Goal: Transaction & Acquisition: Book appointment/travel/reservation

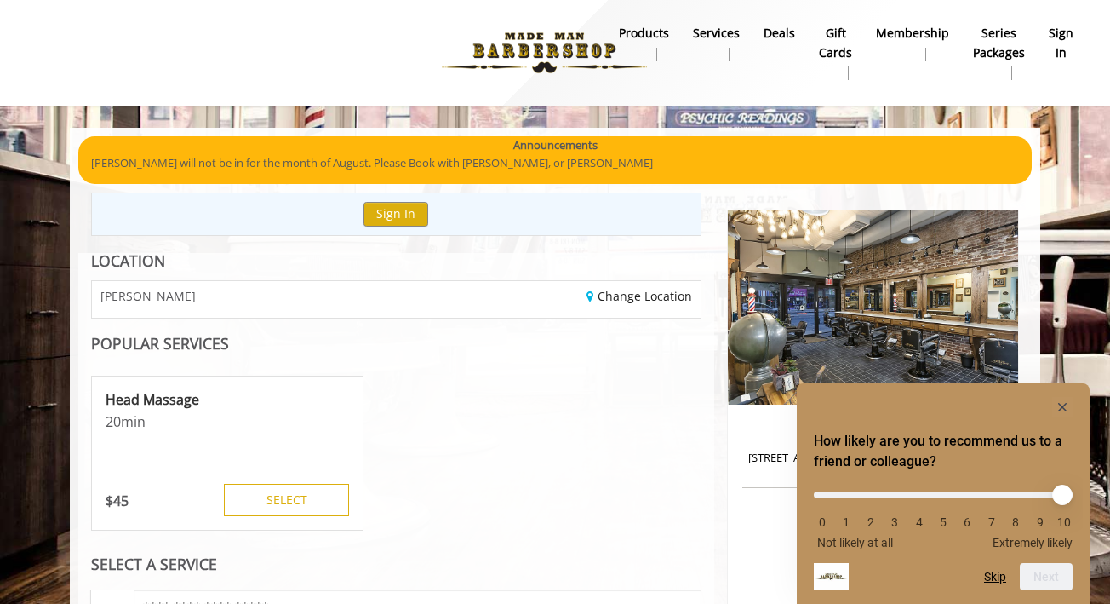
click at [1061, 406] on icon "Hide survey" at bounding box center [1062, 407] width 9 height 9
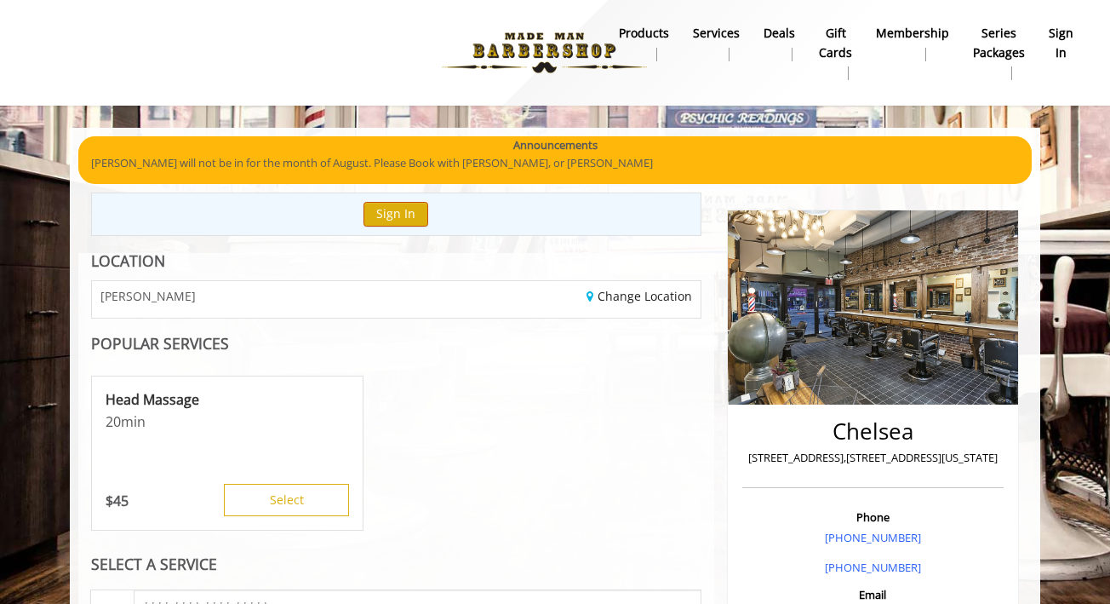
click at [399, 215] on button "Sign In" at bounding box center [395, 214] width 65 height 25
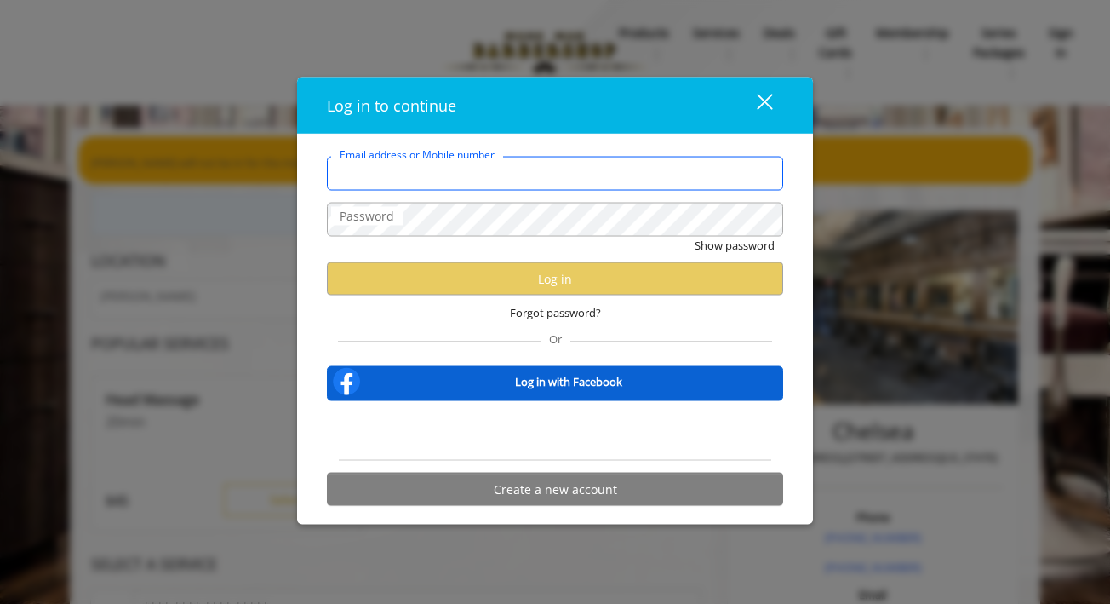
type input "**********"
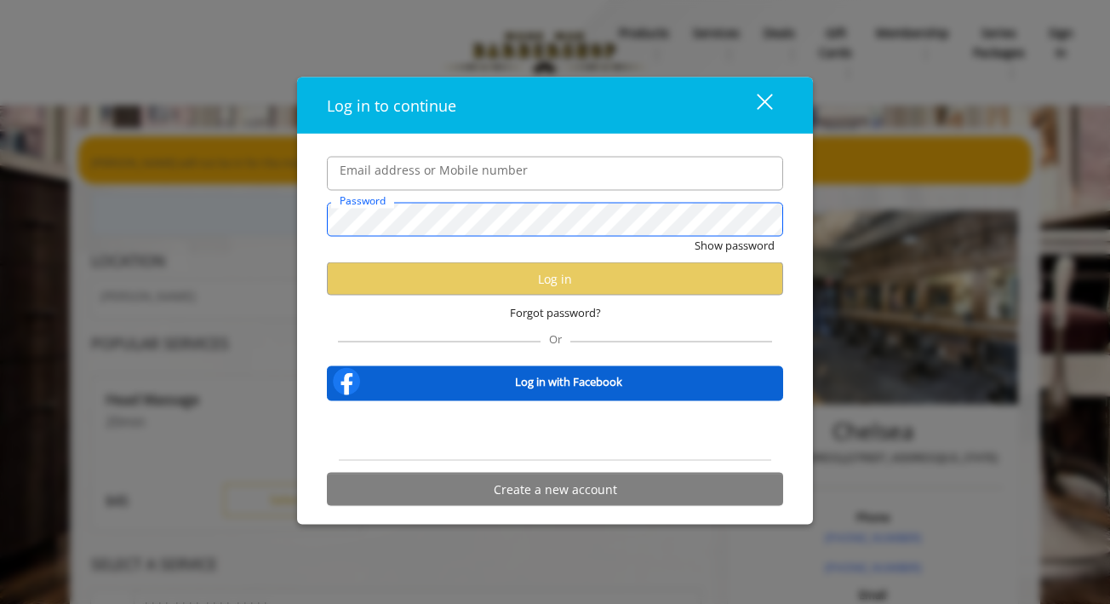
click at [734, 245] on button "Show password" at bounding box center [735, 245] width 80 height 18
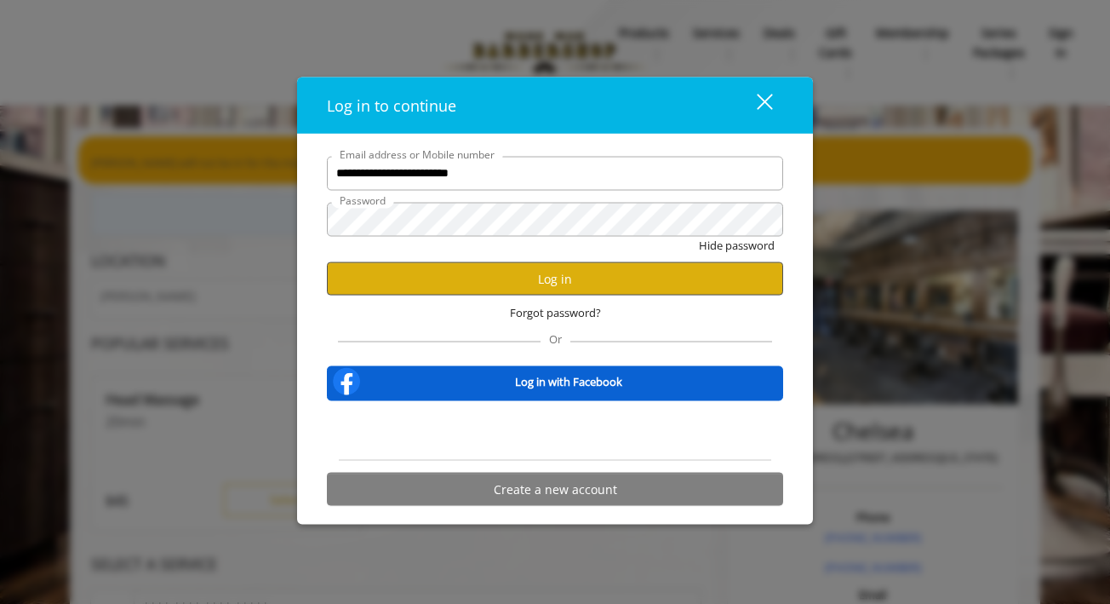
click at [415, 278] on button "Log in" at bounding box center [555, 278] width 456 height 33
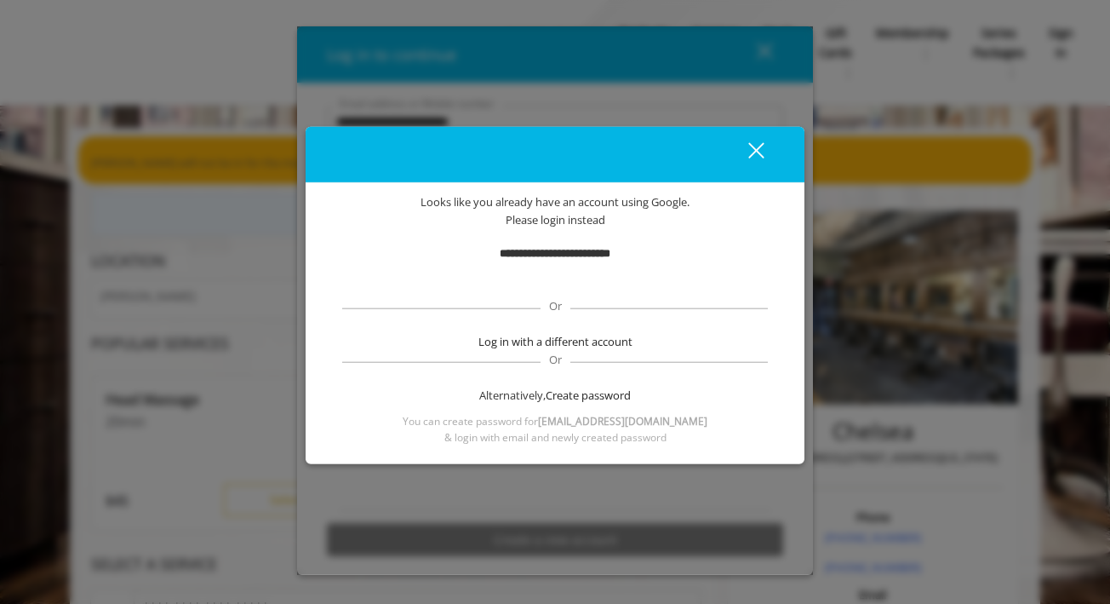
click at [627, 282] on div "Sign in with Google. Opens in new tab" at bounding box center [555, 279] width 169 height 37
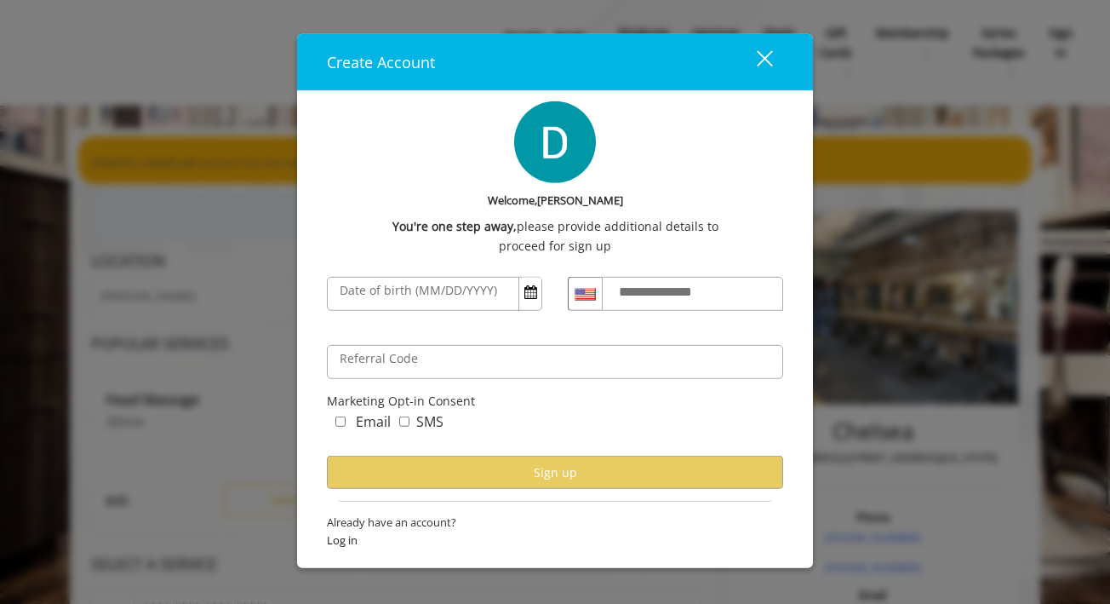
click at [771, 65] on button "close" at bounding box center [754, 61] width 58 height 35
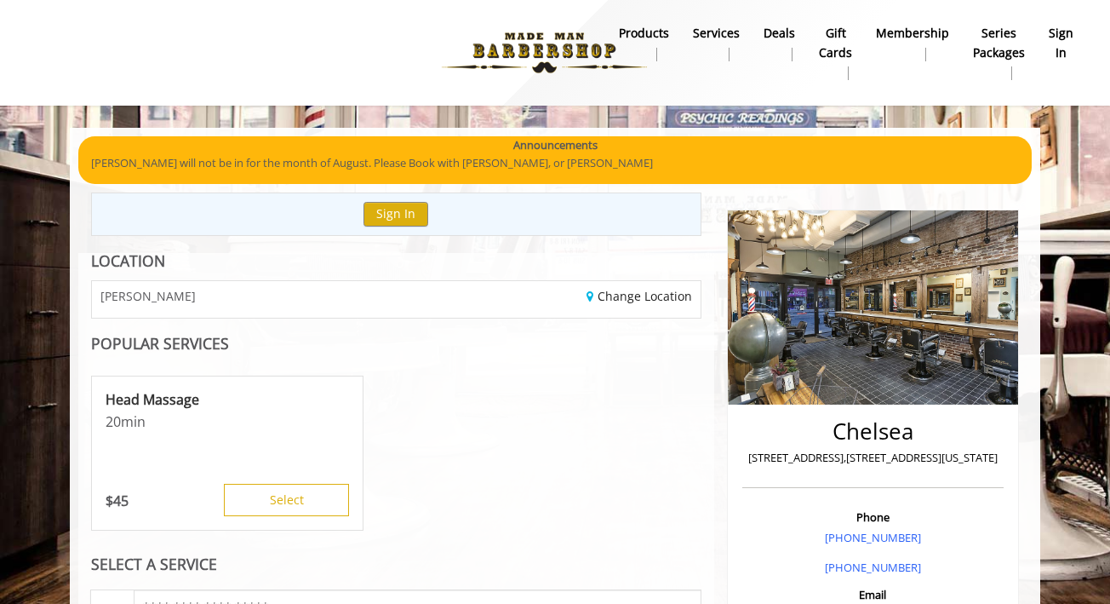
click at [1059, 35] on b "sign in" at bounding box center [1061, 43] width 25 height 38
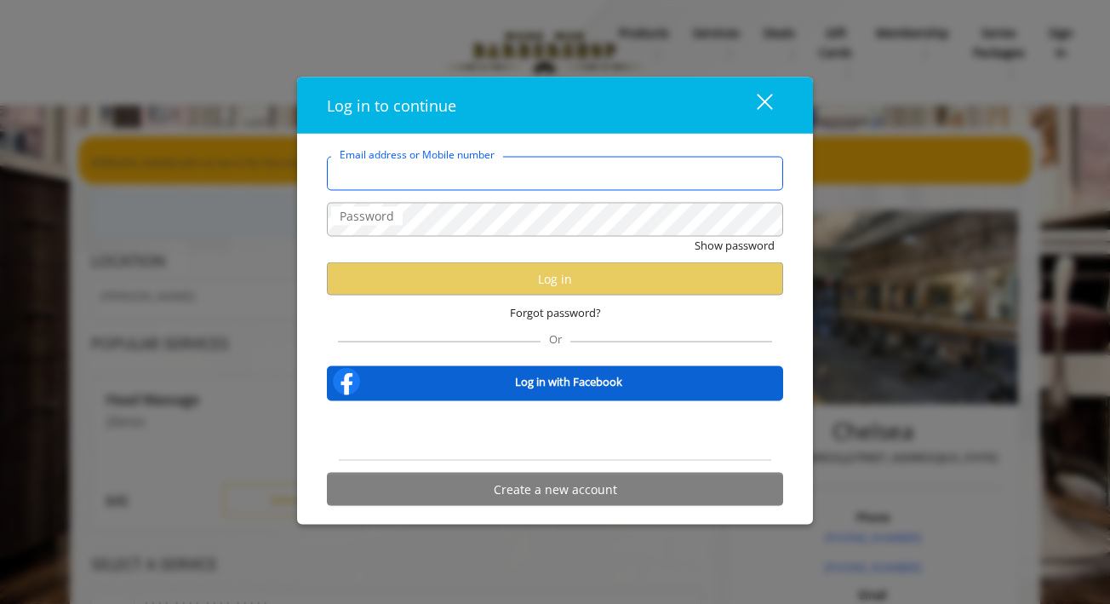
type input "**********"
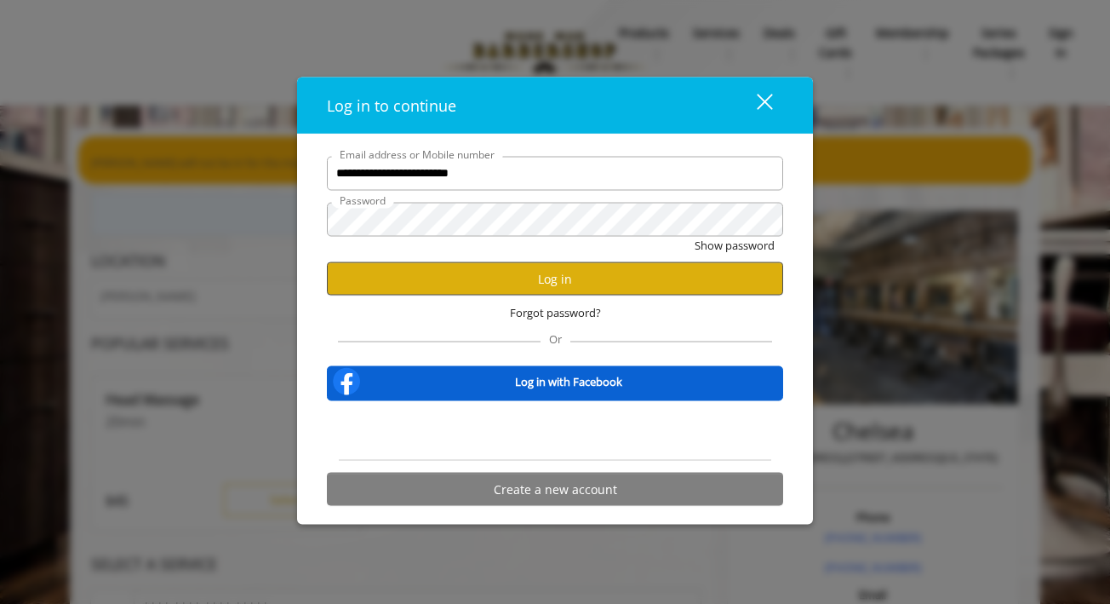
click at [564, 263] on button "Log in" at bounding box center [555, 278] width 456 height 33
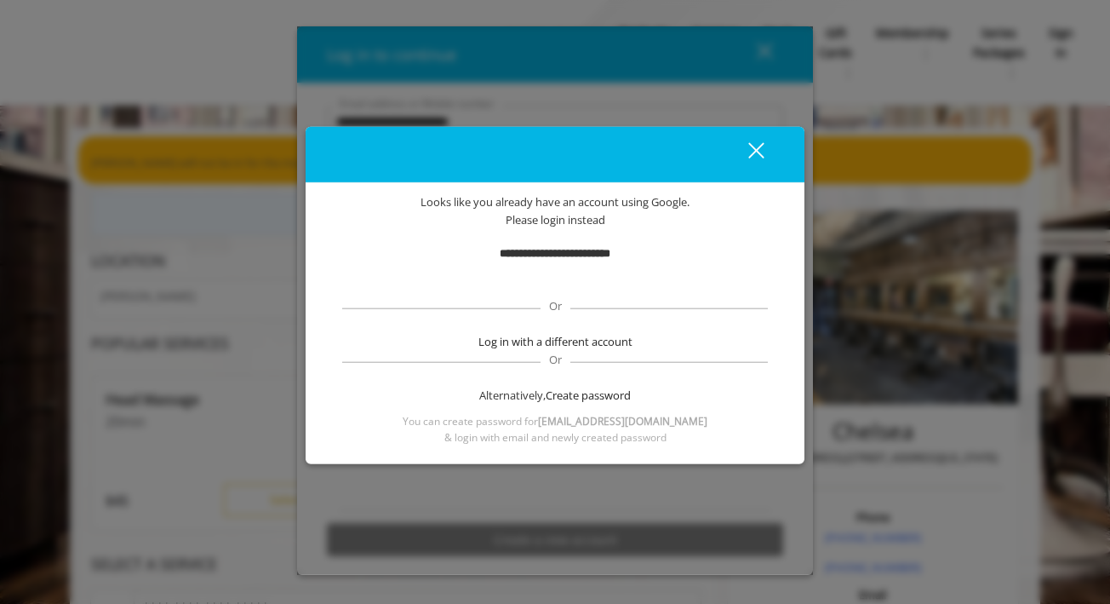
click at [579, 281] on div "Sign in with Google. Opens in new tab" at bounding box center [555, 279] width 169 height 37
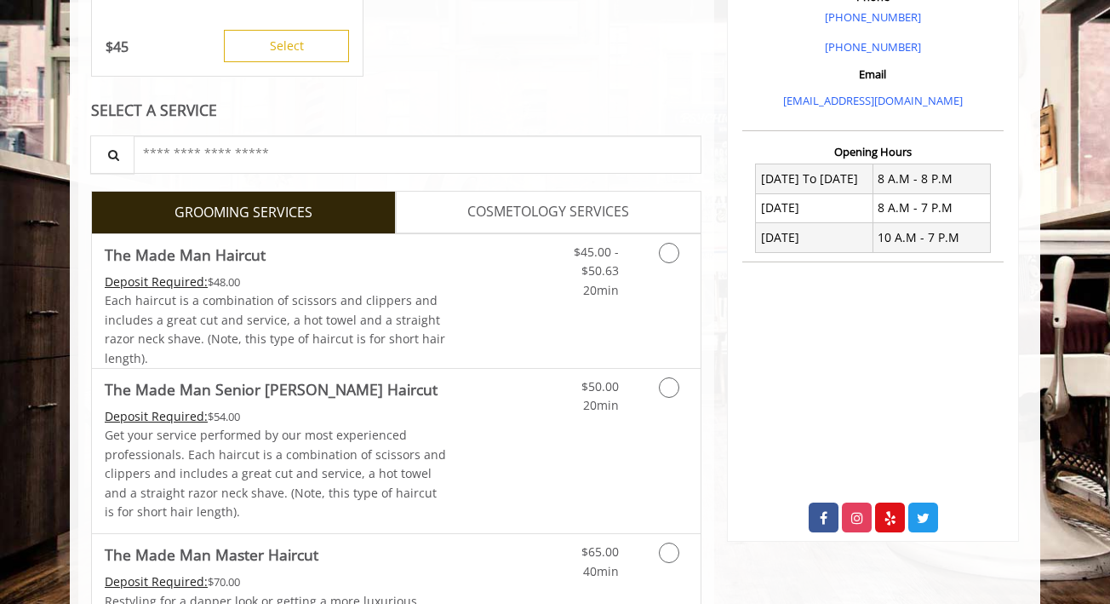
scroll to position [522, 0]
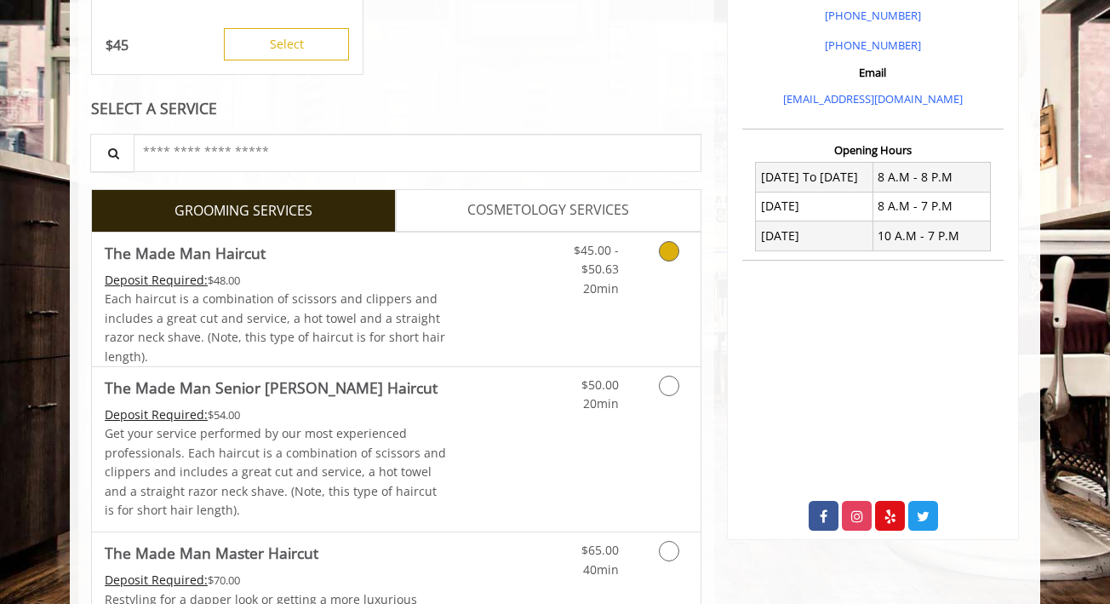
click at [665, 263] on link "Grooming services" at bounding box center [665, 265] width 43 height 66
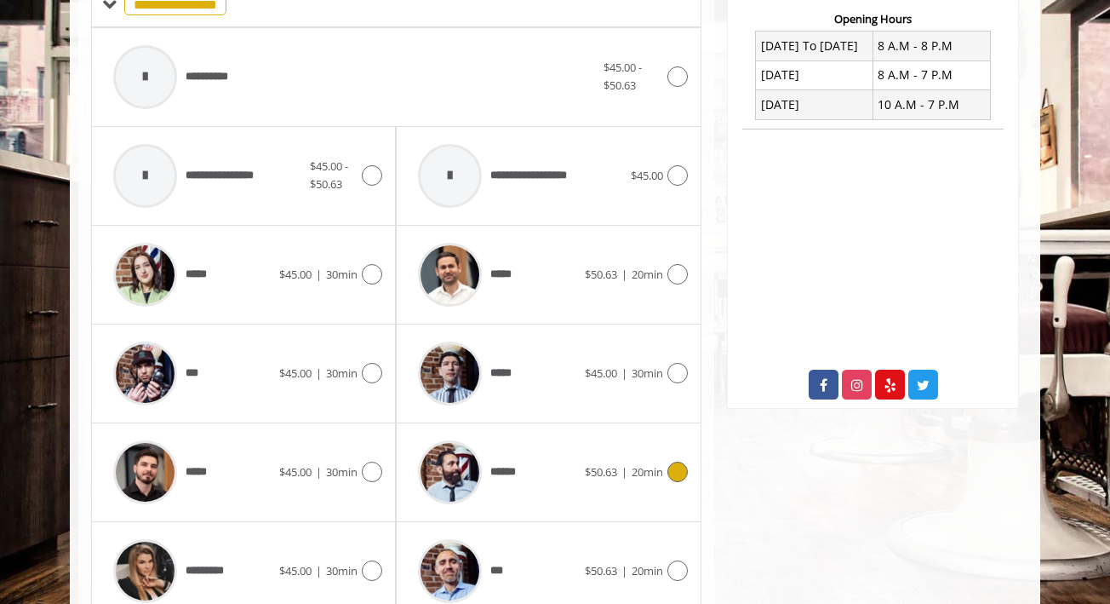
scroll to position [666, 0]
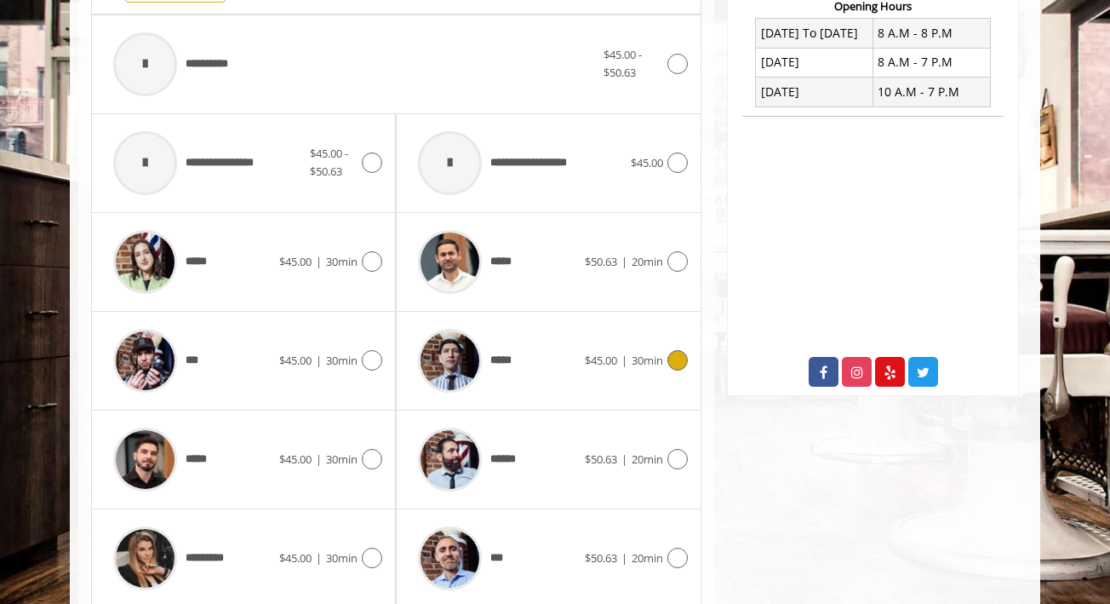
click at [679, 352] on icon at bounding box center [677, 360] width 20 height 20
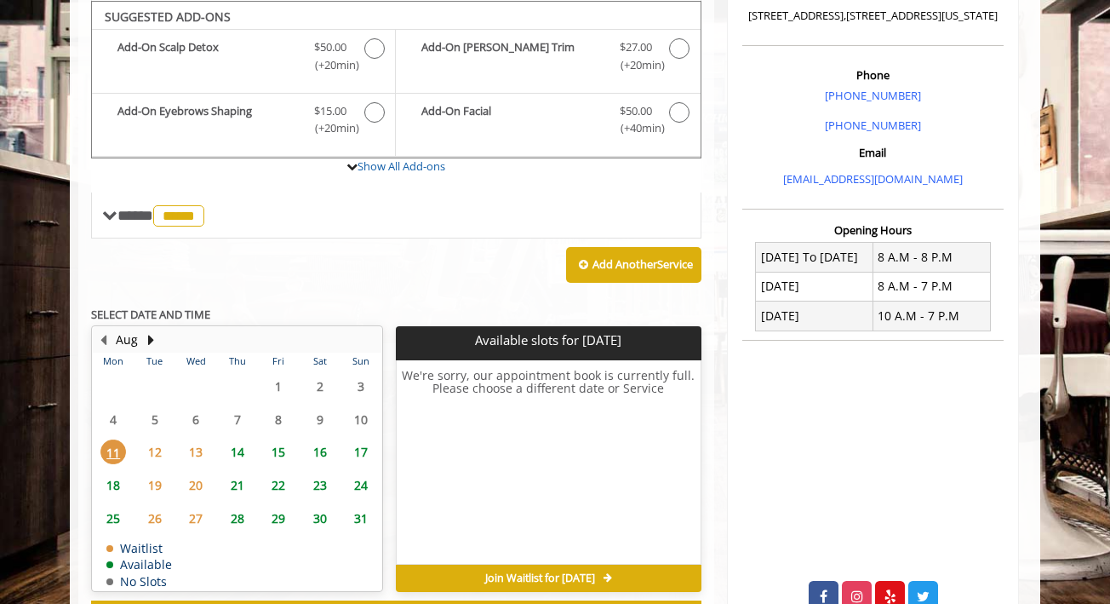
scroll to position [439, 0]
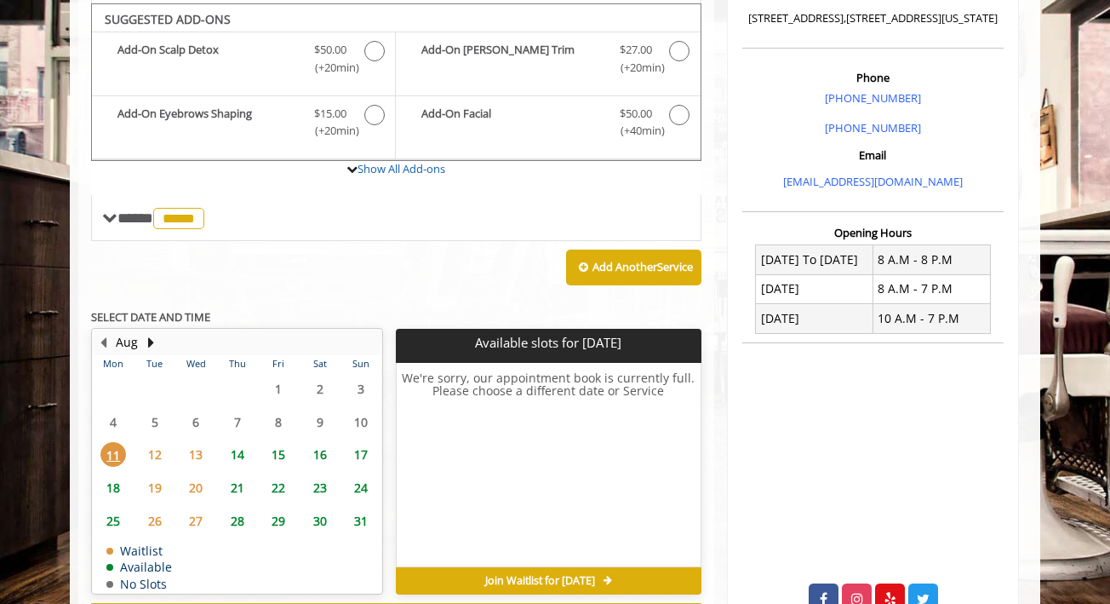
click at [239, 443] on span "14" at bounding box center [238, 454] width 26 height 25
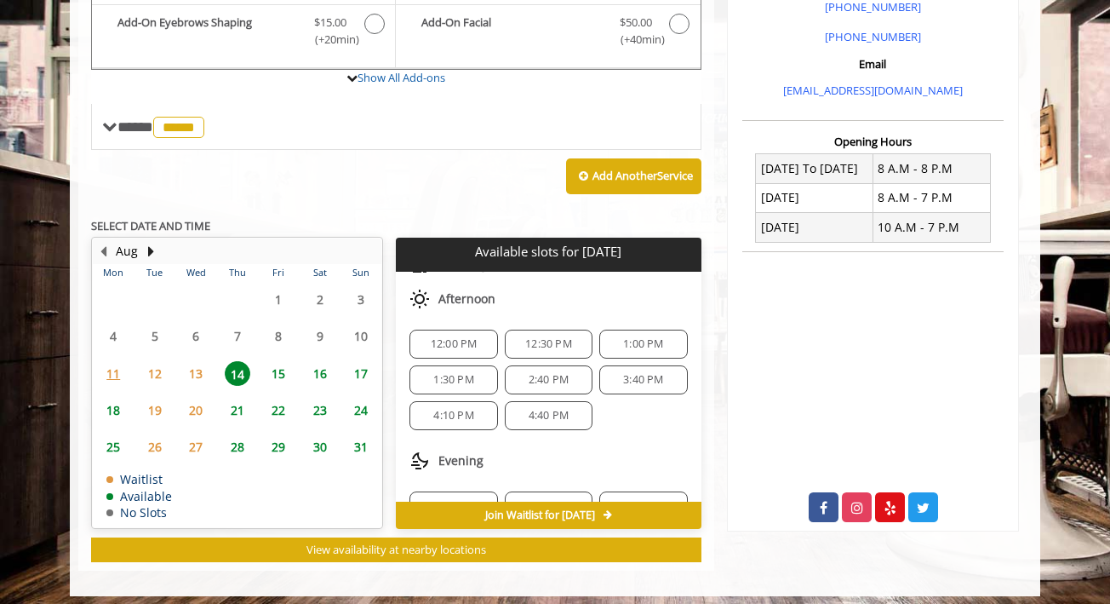
scroll to position [153, 0]
click at [450, 407] on span "4:10 PM" at bounding box center [453, 414] width 40 height 14
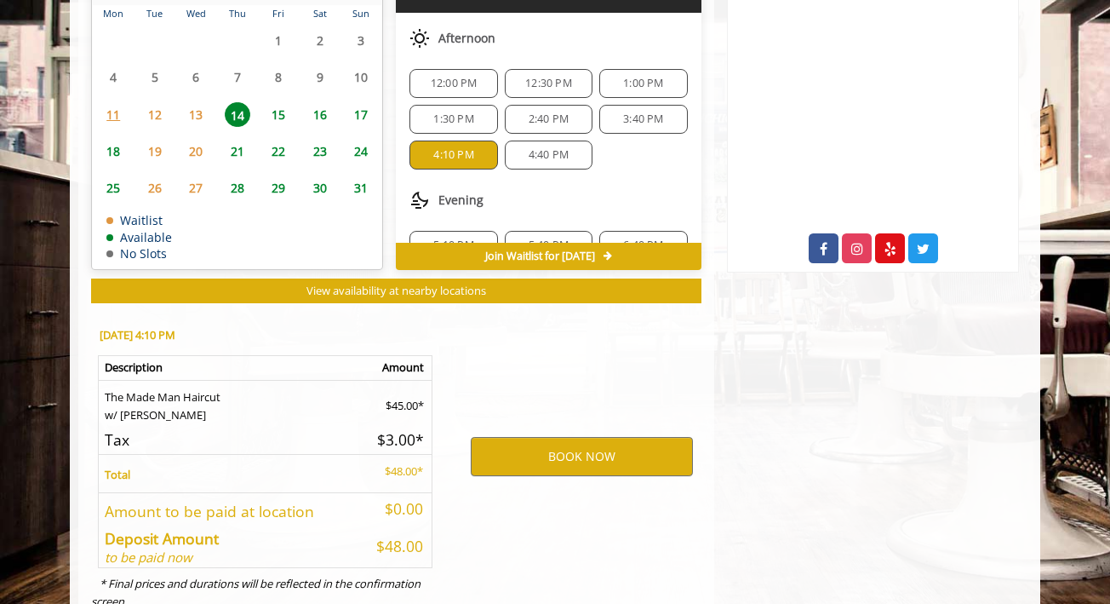
scroll to position [833, 0]
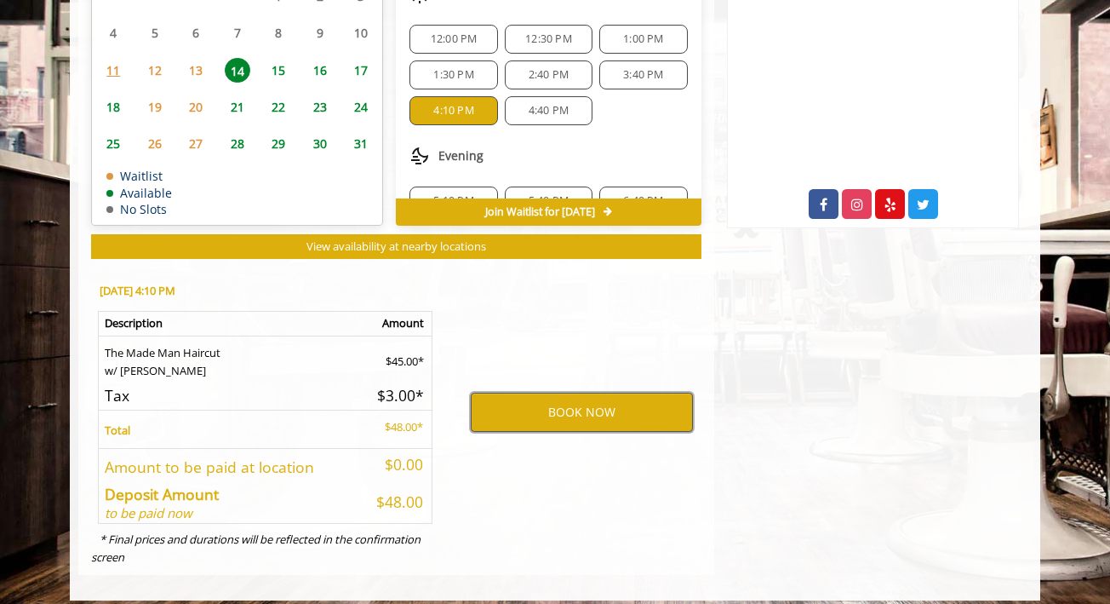
click at [518, 401] on button "BOOK NOW" at bounding box center [582, 411] width 222 height 39
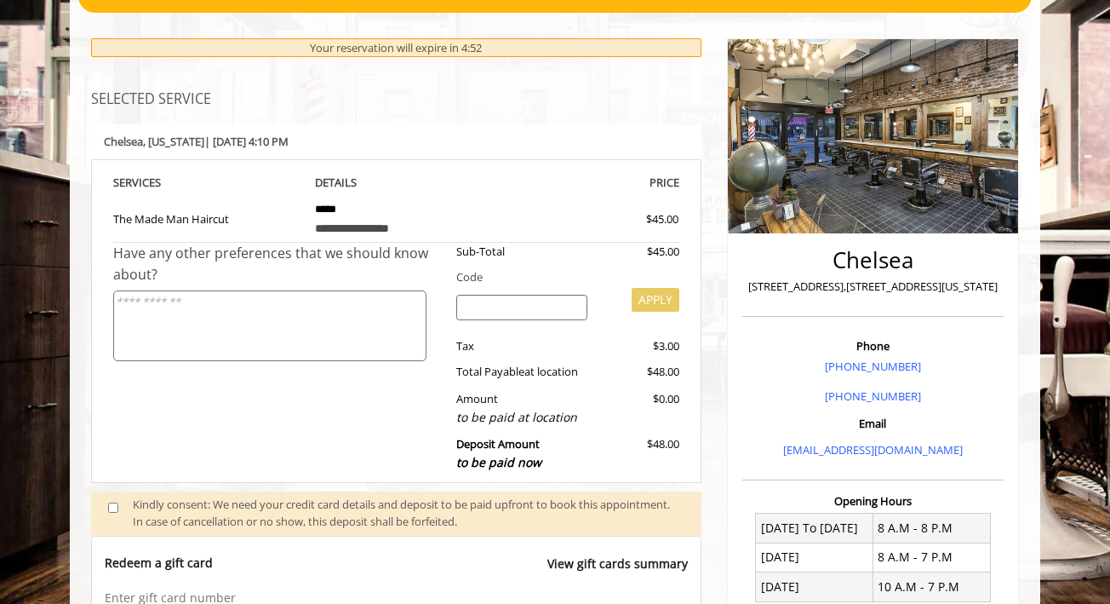
scroll to position [782, 0]
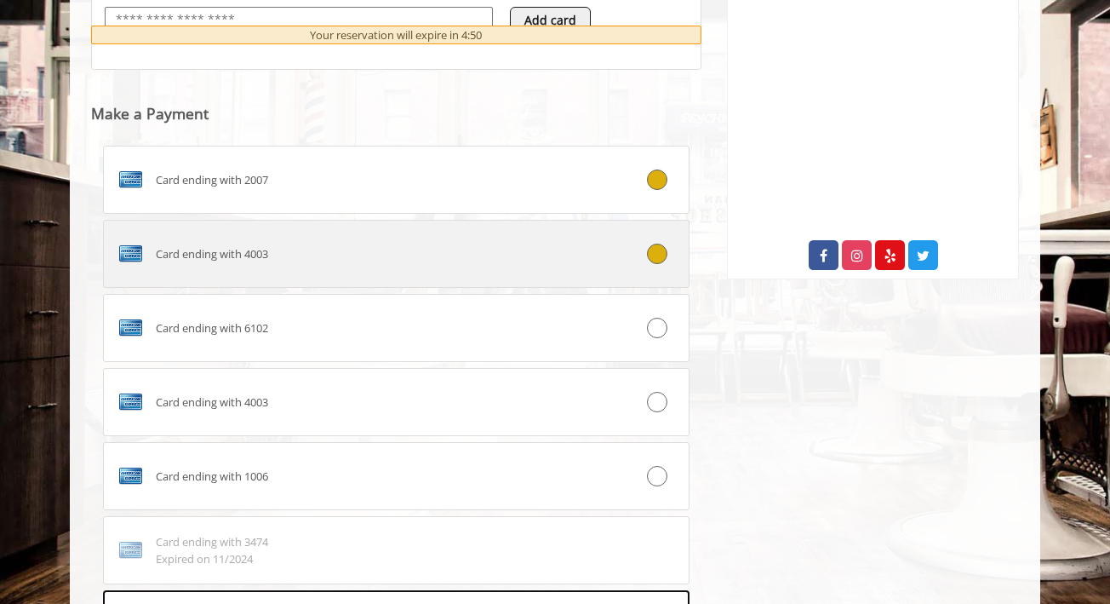
click at [660, 231] on label "Card ending with 4003" at bounding box center [396, 254] width 586 height 68
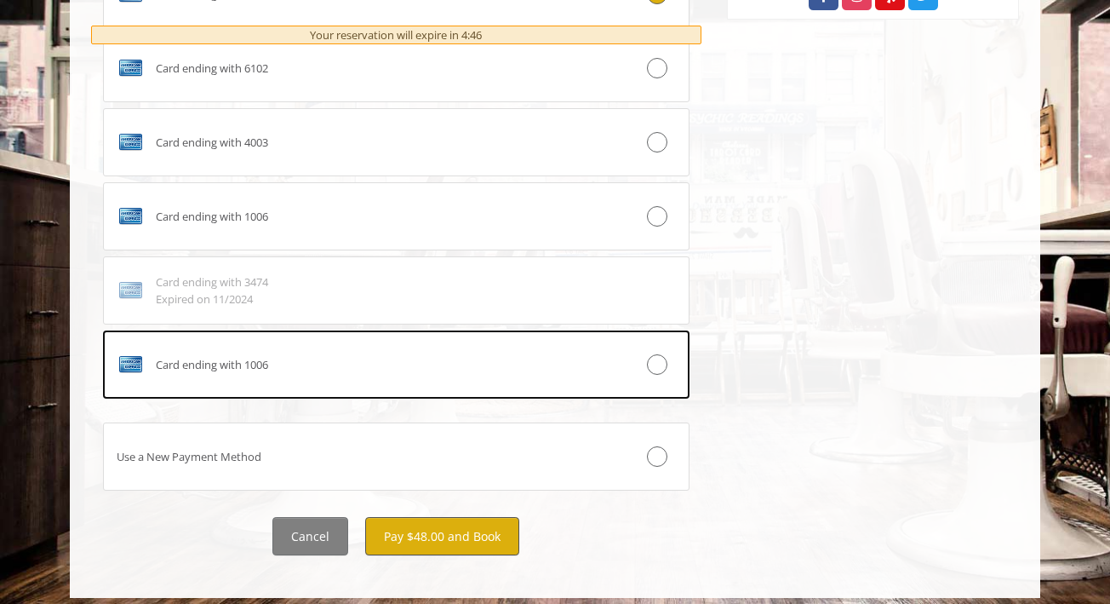
click at [442, 524] on button "Pay $48.00 and Book" at bounding box center [442, 536] width 154 height 38
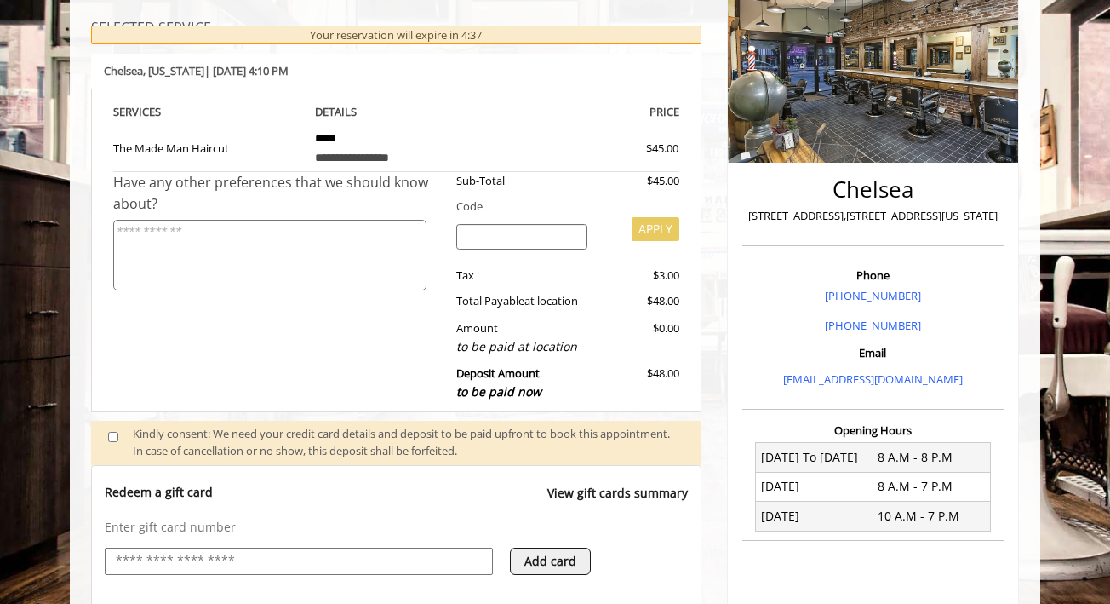
scroll to position [249, 0]
